Goal: Browse casually

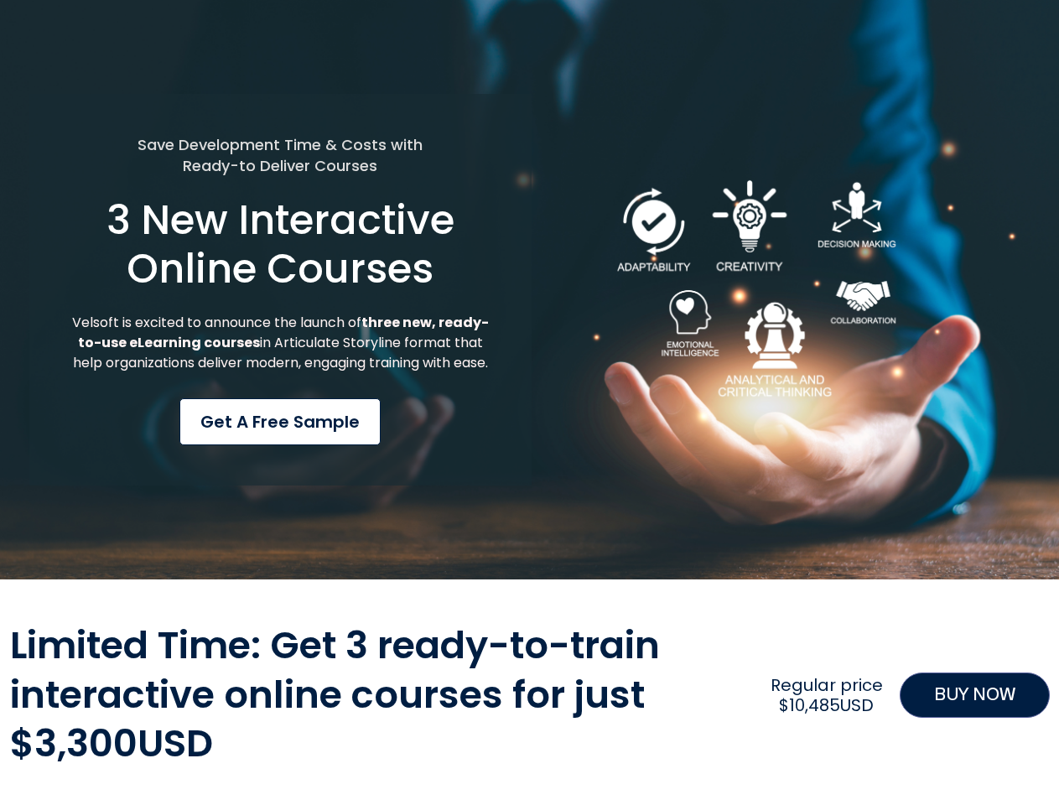
click at [529, 403] on div "Save Development Time & Costs with Ready-to Deliver Courses 3 New Interactive O…" at bounding box center [280, 290] width 502 height 392
